Goal: Information Seeking & Learning: Check status

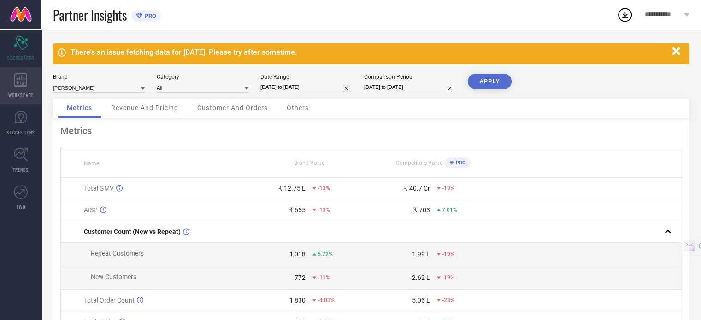
click at [18, 86] on icon at bounding box center [20, 80] width 12 height 14
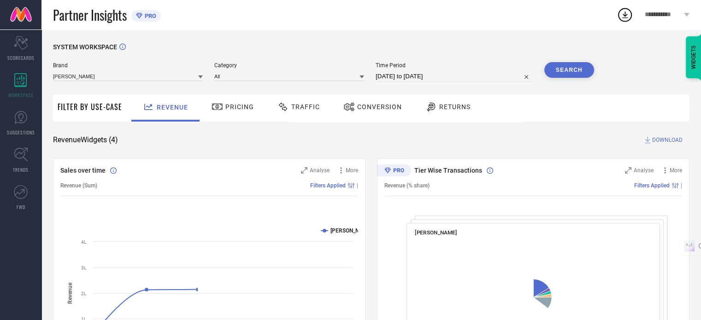
click at [445, 112] on div "Returns" at bounding box center [448, 107] width 50 height 16
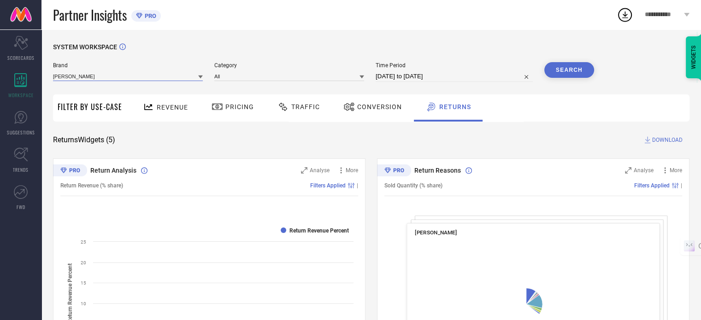
click at [164, 77] on input at bounding box center [128, 76] width 150 height 10
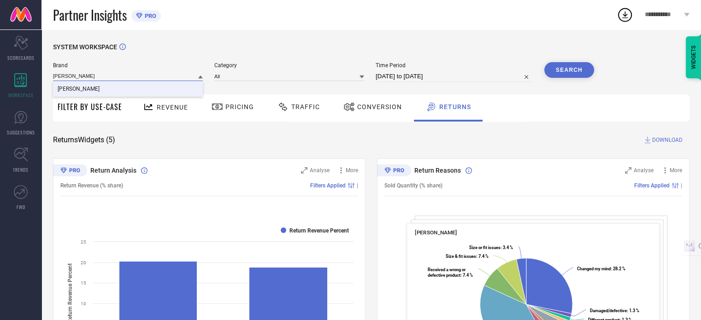
type input "[PERSON_NAME]"
click at [165, 88] on div "[PERSON_NAME]" at bounding box center [128, 89] width 150 height 16
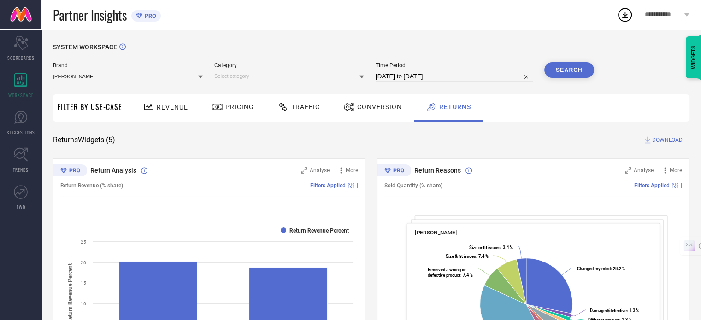
click at [586, 71] on button "Search" at bounding box center [569, 70] width 50 height 16
drag, startPoint x: 581, startPoint y: 71, endPoint x: 612, endPoint y: 86, distance: 34.6
click at [566, 70] on div "Search" at bounding box center [569, 70] width 50 height 16
click at [369, 107] on span "Conversion" at bounding box center [379, 106] width 45 height 7
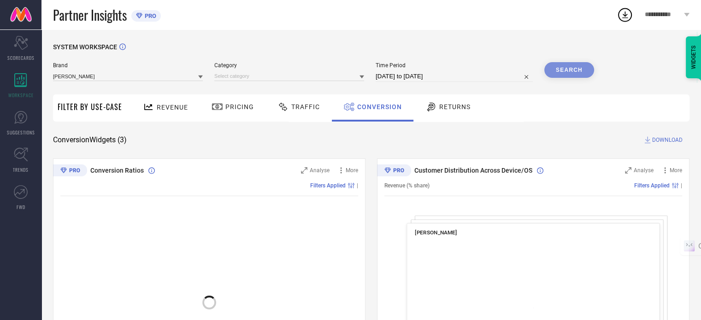
click at [441, 107] on span "Returns" at bounding box center [454, 106] width 31 height 7
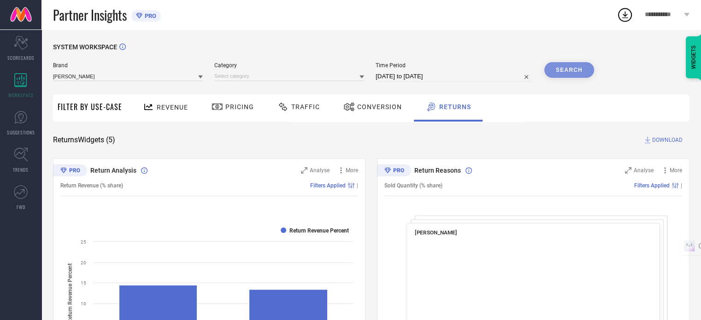
click at [575, 70] on div "Search" at bounding box center [569, 70] width 50 height 16
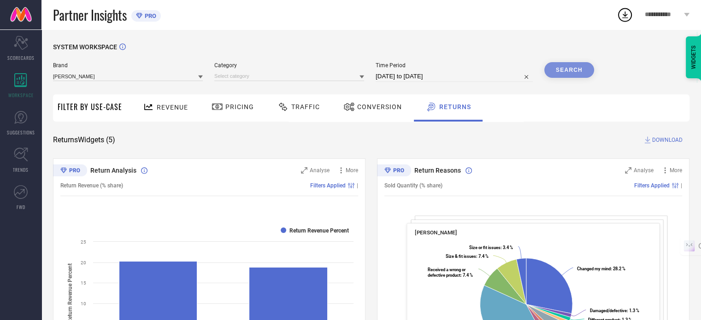
click at [575, 71] on div "Search" at bounding box center [569, 70] width 50 height 16
click at [556, 71] on div "Search" at bounding box center [569, 70] width 50 height 16
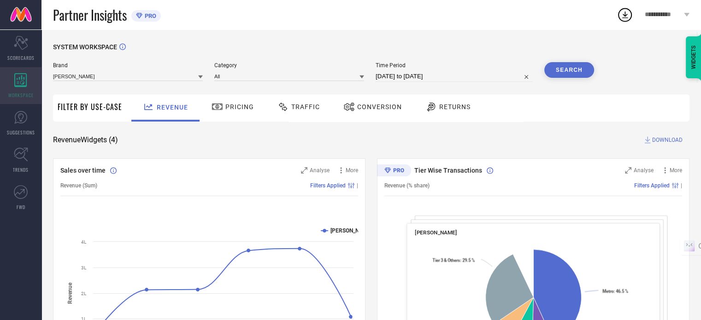
click at [18, 90] on div "WORKSPACE" at bounding box center [20, 85] width 41 height 37
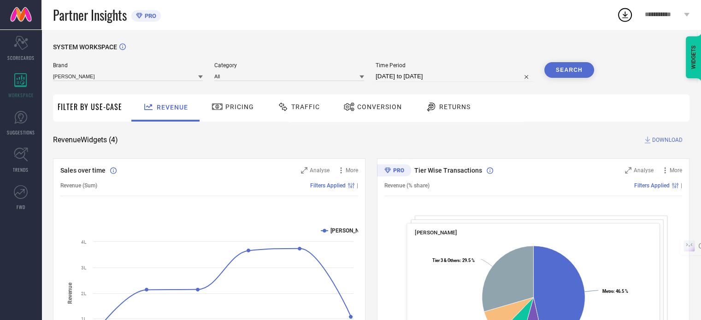
click at [111, 82] on div "Brand [PERSON_NAME]" at bounding box center [128, 72] width 150 height 20
click at [104, 77] on input at bounding box center [128, 76] width 150 height 10
type input "[PERSON_NAME]"
click at [108, 89] on div "[PERSON_NAME]" at bounding box center [128, 89] width 150 height 16
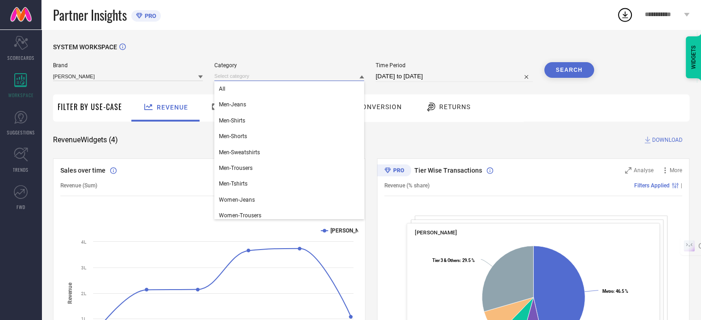
click at [316, 75] on input at bounding box center [289, 76] width 150 height 10
click at [278, 96] on div "All" at bounding box center [289, 89] width 150 height 16
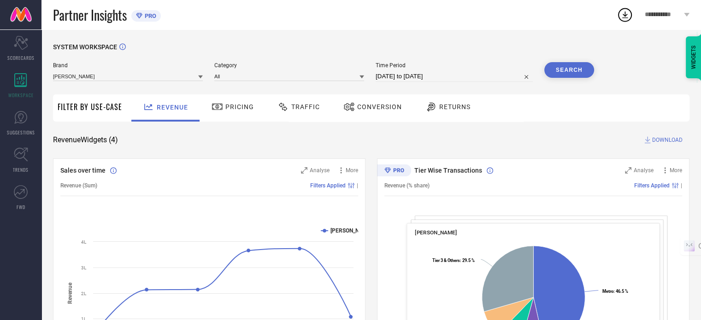
click at [448, 112] on div "Returns" at bounding box center [448, 107] width 50 height 16
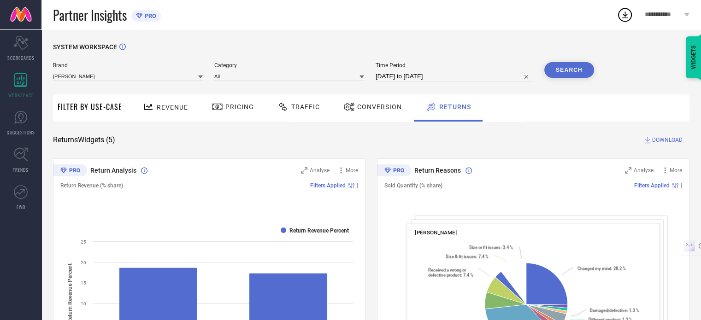
click at [445, 81] on input "[DATE] to [DATE]" at bounding box center [454, 76] width 157 height 11
select select "6"
select select "2025"
select select "7"
select select "2025"
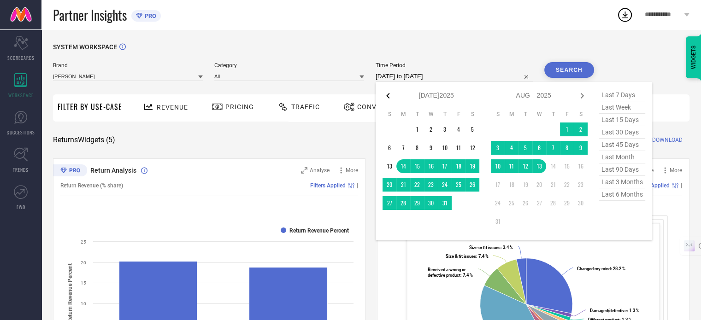
click at [390, 95] on icon at bounding box center [387, 96] width 3 height 6
select select "5"
select select "2025"
select select "6"
select select "2025"
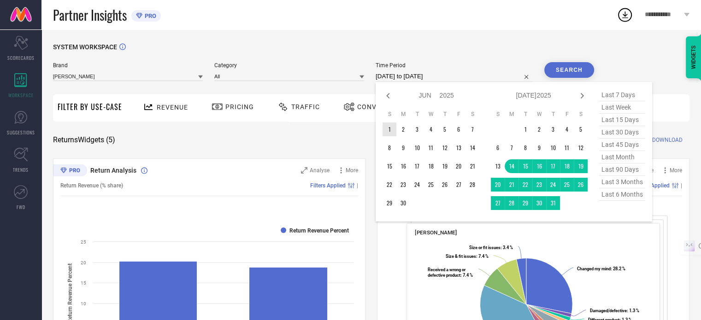
type input "After 01-06-2025"
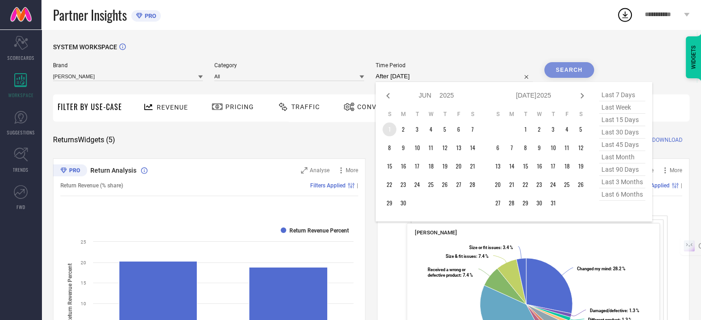
click at [391, 130] on td "1" at bounding box center [390, 130] width 14 height 14
click at [584, 94] on icon at bounding box center [582, 95] width 11 height 11
select select "6"
select select "2025"
select select "7"
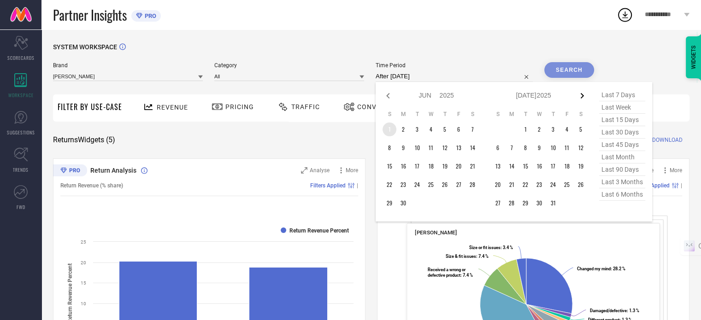
select select "2025"
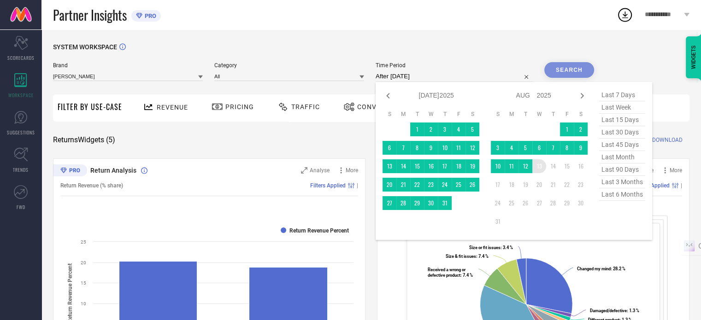
type input "01-06-2025 to 13-08-2025"
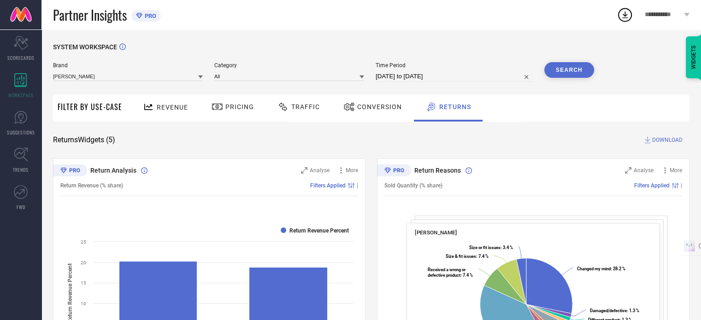
click at [570, 71] on button "Search" at bounding box center [569, 70] width 50 height 16
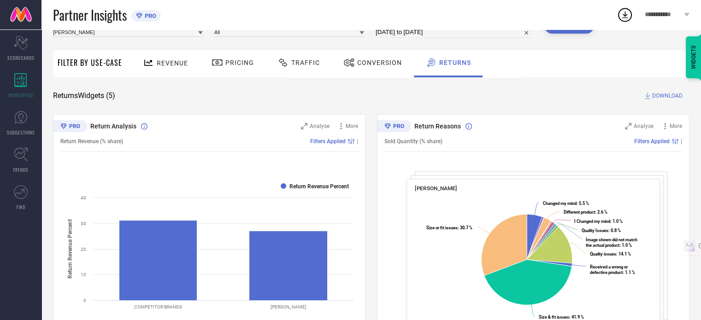
scroll to position [48, 0]
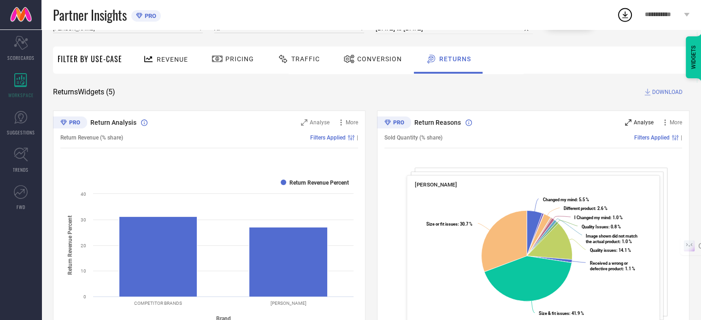
click at [643, 119] on span "Analyse" at bounding box center [644, 122] width 20 height 6
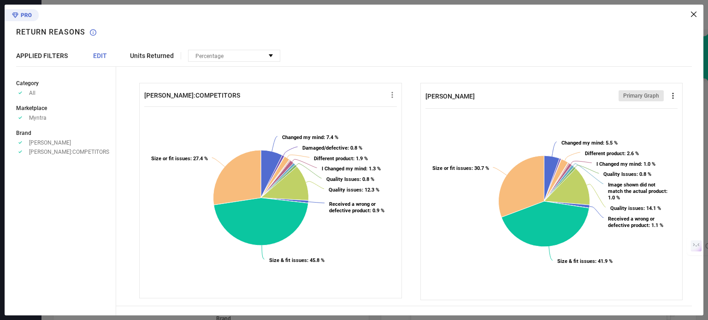
click at [672, 95] on icon at bounding box center [672, 96] width 1 height 6
click at [652, 116] on li "Download" at bounding box center [655, 111] width 39 height 13
click at [697, 13] on div "Units Returned Percentage No options available THOMAS SCOTT:COMPETITORS Created…" at bounding box center [409, 160] width 587 height 311
click at [698, 14] on div "Units Returned Percentage No options available THOMAS SCOTT:COMPETITORS Created…" at bounding box center [409, 160] width 587 height 311
click at [697, 14] on div "Units Returned Percentage No options available THOMAS SCOTT:COMPETITORS Created…" at bounding box center [409, 160] width 587 height 311
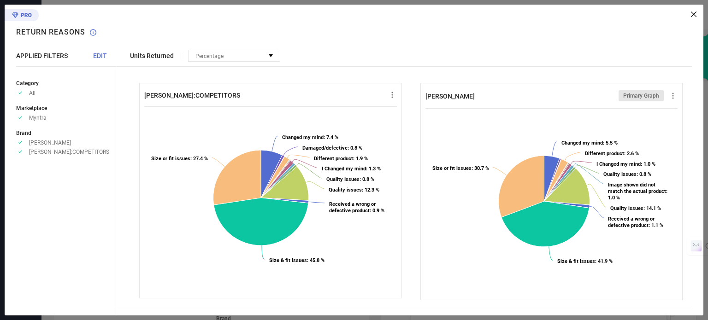
click at [691, 13] on icon at bounding box center [694, 15] width 6 height 6
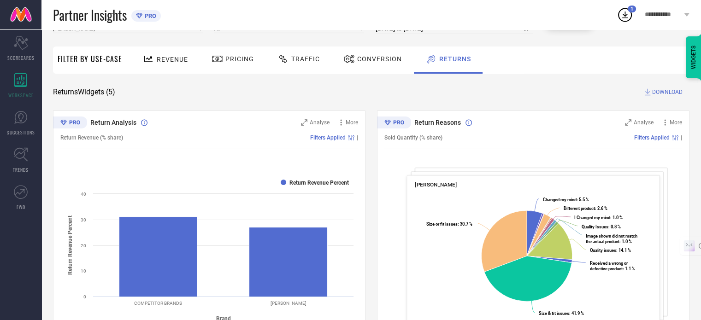
scroll to position [0, 0]
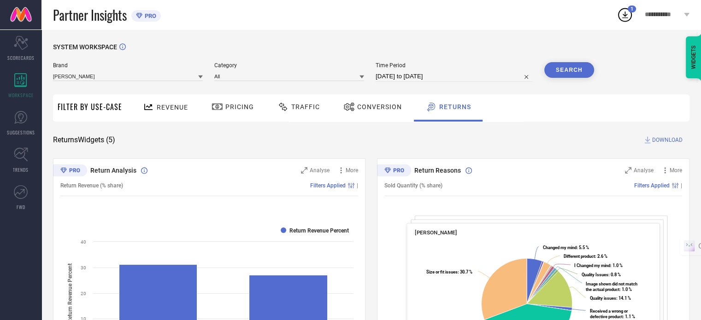
click at [402, 82] on div "01-06-2025 to 13-08-2025" at bounding box center [454, 76] width 157 height 11
select select "5"
select select "2025"
select select "6"
select select "2025"
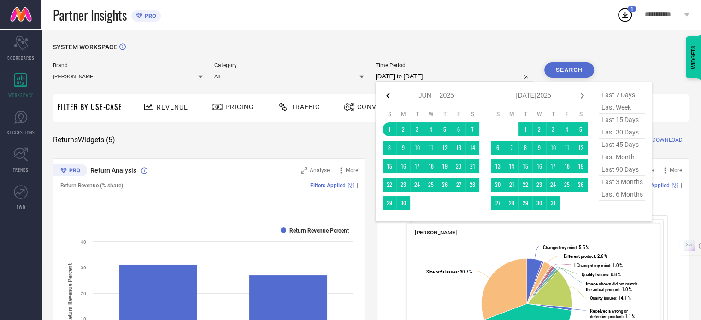
click at [394, 95] on icon at bounding box center [388, 95] width 11 height 11
select select "4"
select select "2025"
select select "5"
select select "2025"
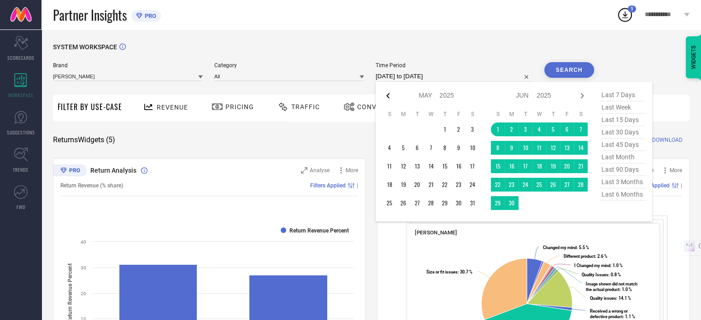
click at [391, 97] on icon at bounding box center [388, 95] width 11 height 11
select select "3"
select select "2025"
select select "4"
select select "2025"
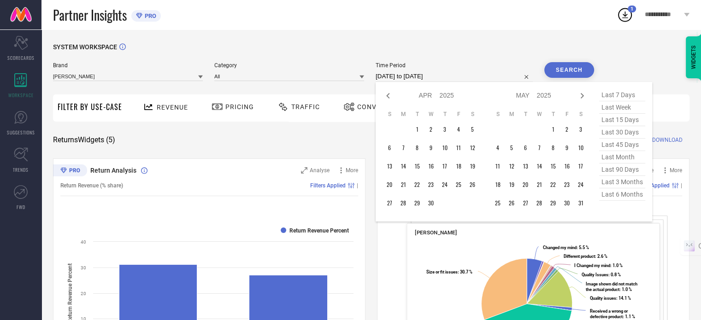
click at [391, 97] on icon at bounding box center [388, 95] width 11 height 11
select select "2"
select select "2025"
select select "3"
select select "2025"
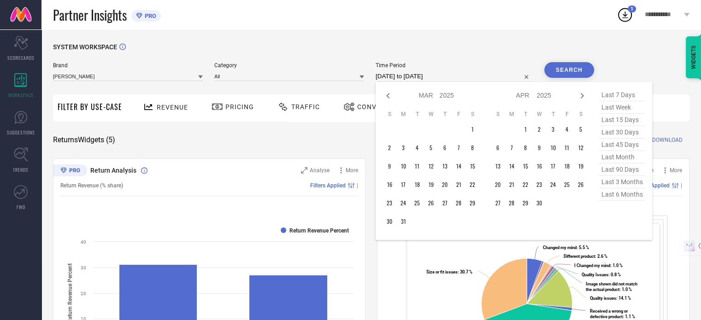
click at [391, 97] on icon at bounding box center [388, 95] width 11 height 11
select select "1"
select select "2025"
select select "2"
select select "2025"
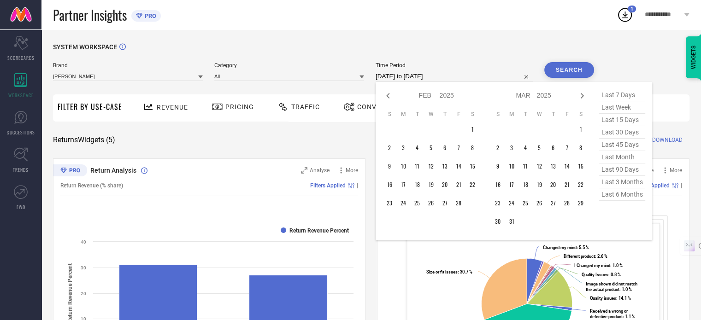
click at [391, 97] on icon at bounding box center [388, 95] width 11 height 11
select select "2025"
select select "1"
select select "2025"
type input "After 01-01-2025"
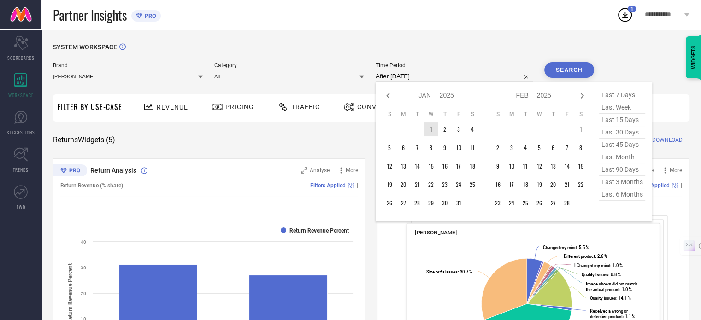
click at [432, 132] on td "1" at bounding box center [431, 130] width 14 height 14
click at [583, 97] on icon at bounding box center [582, 95] width 11 height 11
select select "1"
select select "2025"
select select "2"
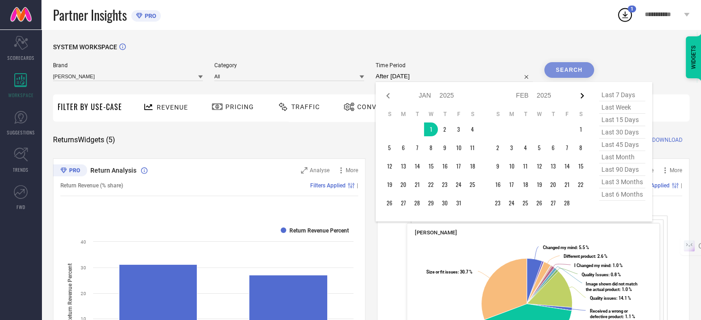
select select "2025"
click at [583, 97] on icon at bounding box center [582, 95] width 11 height 11
select select "2"
select select "2025"
select select "3"
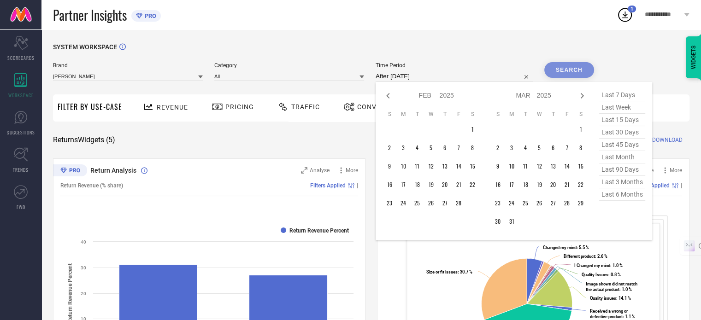
select select "2025"
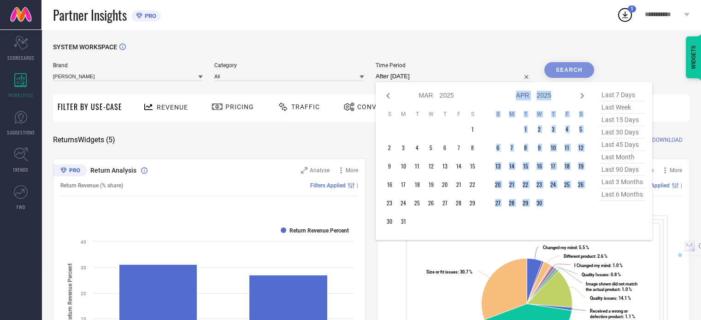
click at [583, 97] on icon at bounding box center [582, 95] width 11 height 11
select select "3"
select select "2025"
select select "4"
select select "2025"
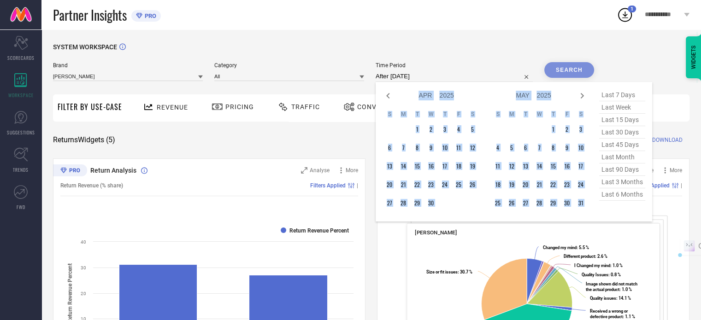
click at [583, 97] on icon at bounding box center [582, 95] width 11 height 11
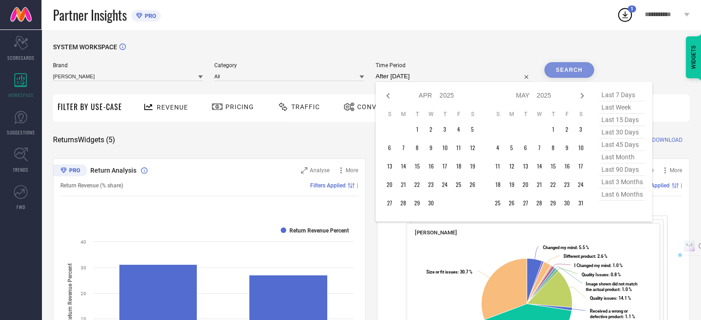
select select "4"
select select "2025"
select select "5"
select select "2025"
click at [583, 97] on icon at bounding box center [582, 95] width 11 height 11
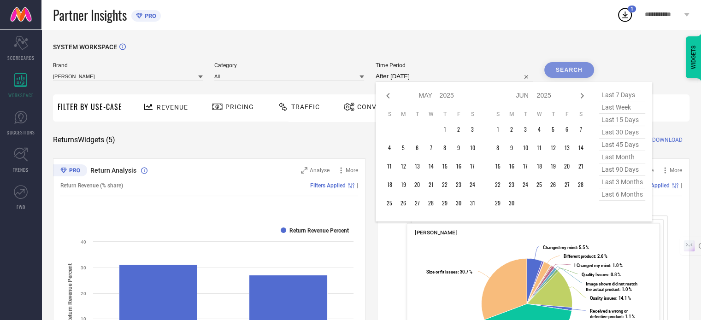
select select "5"
select select "2025"
select select "6"
select select "2025"
click at [583, 97] on icon at bounding box center [582, 95] width 11 height 11
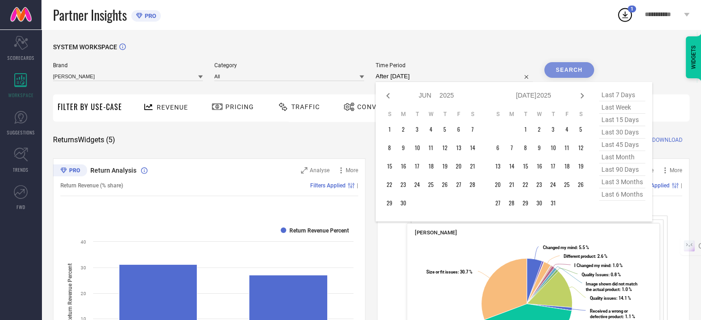
select select "6"
select select "2025"
select select "7"
select select "2025"
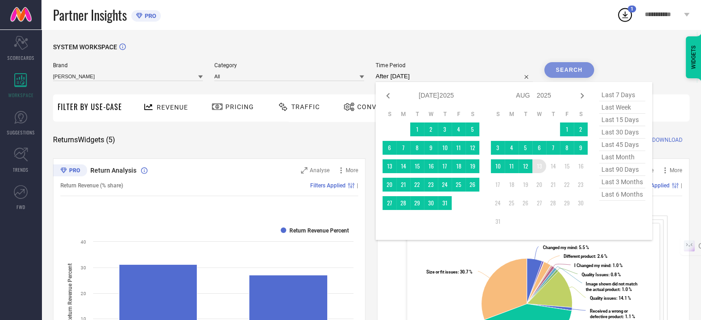
type input "01-01-2025 to 13-08-2025"
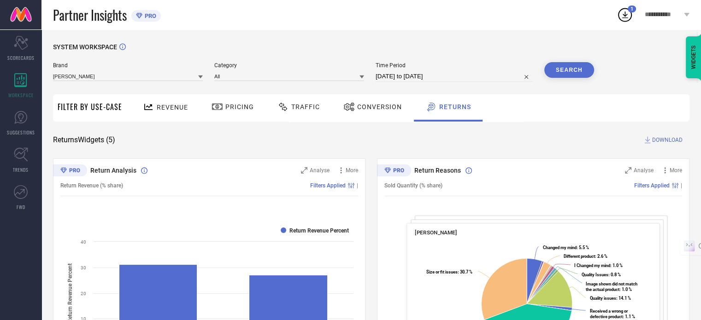
click at [570, 75] on button "Search" at bounding box center [569, 70] width 50 height 16
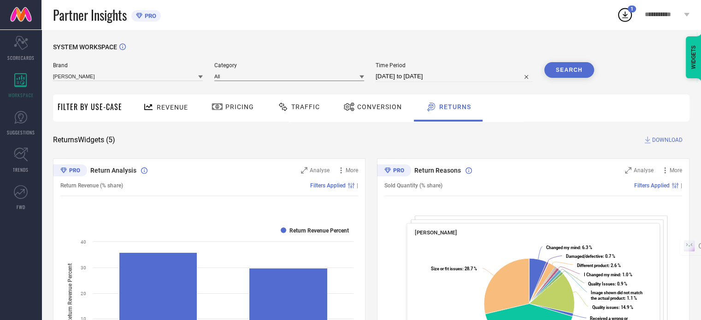
click at [278, 75] on input at bounding box center [289, 76] width 150 height 10
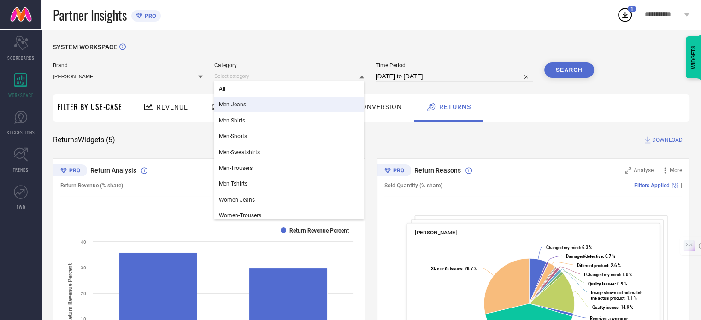
click at [251, 106] on div "Men-Jeans" at bounding box center [289, 105] width 150 height 16
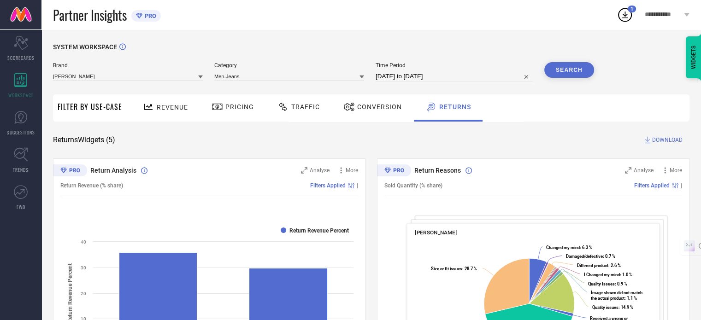
click at [570, 67] on button "Search" at bounding box center [569, 70] width 50 height 16
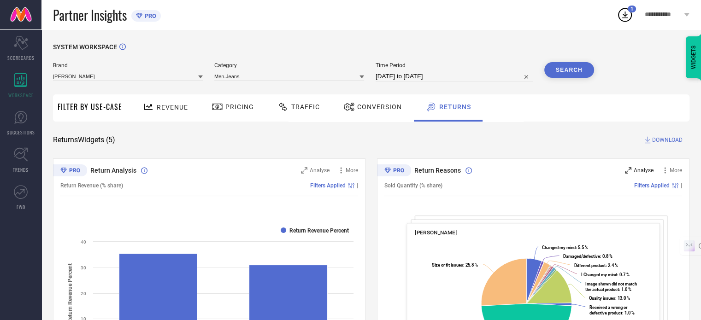
click at [650, 171] on span "Analyse" at bounding box center [644, 170] width 20 height 6
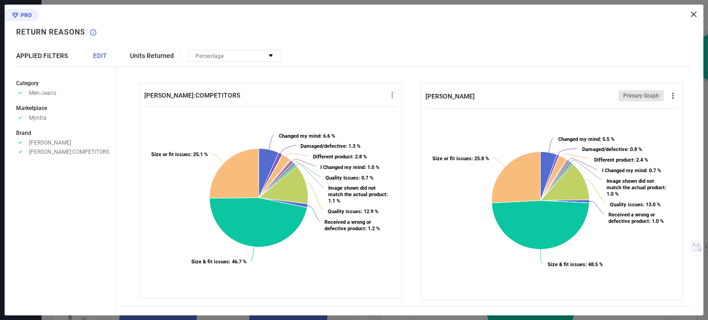
click at [668, 97] on icon at bounding box center [672, 95] width 9 height 9
click at [654, 110] on span "Download" at bounding box center [655, 112] width 25 height 6
click at [693, 12] on icon at bounding box center [694, 15] width 6 height 6
